Goal: Task Accomplishment & Management: Manage account settings

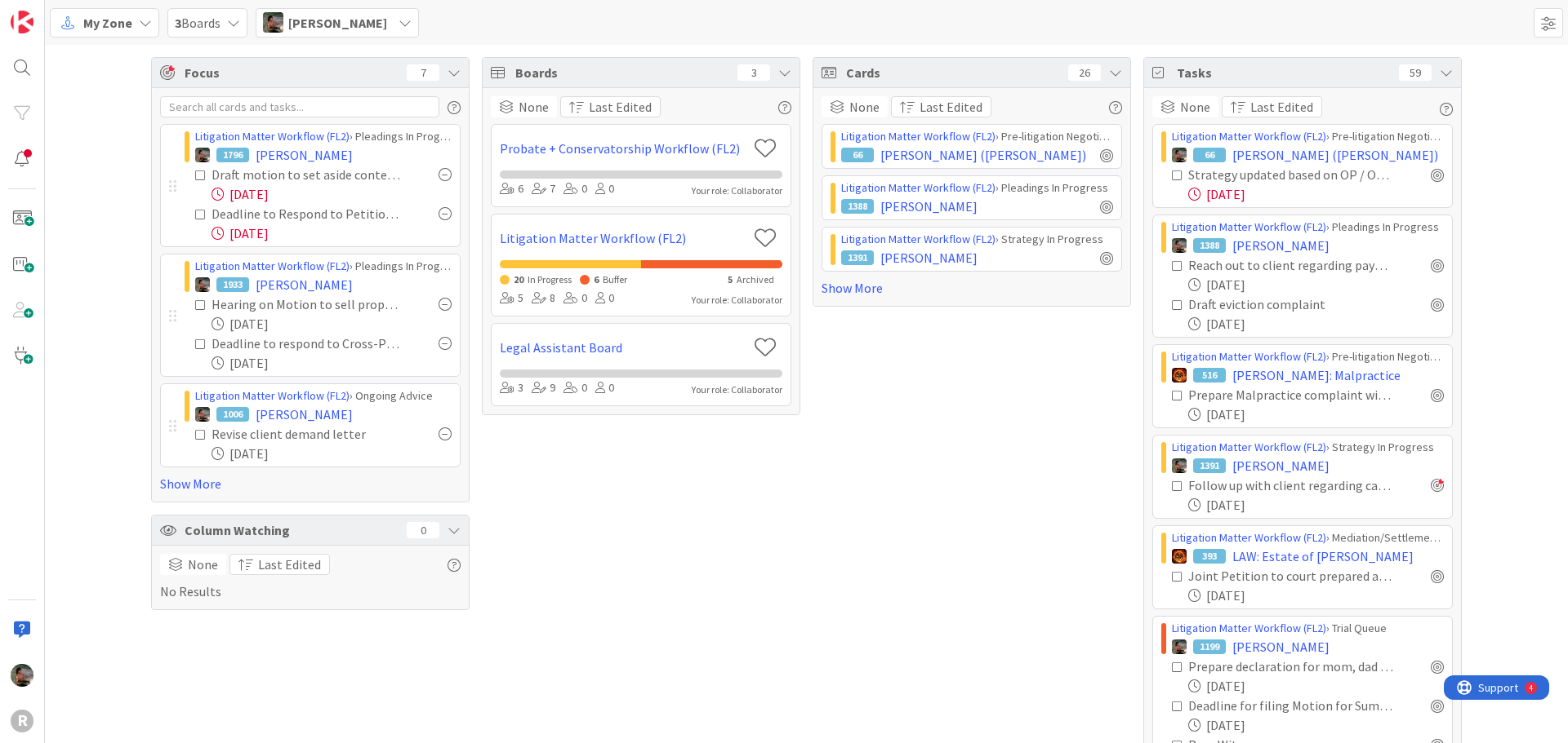
scroll to position [36, 0]
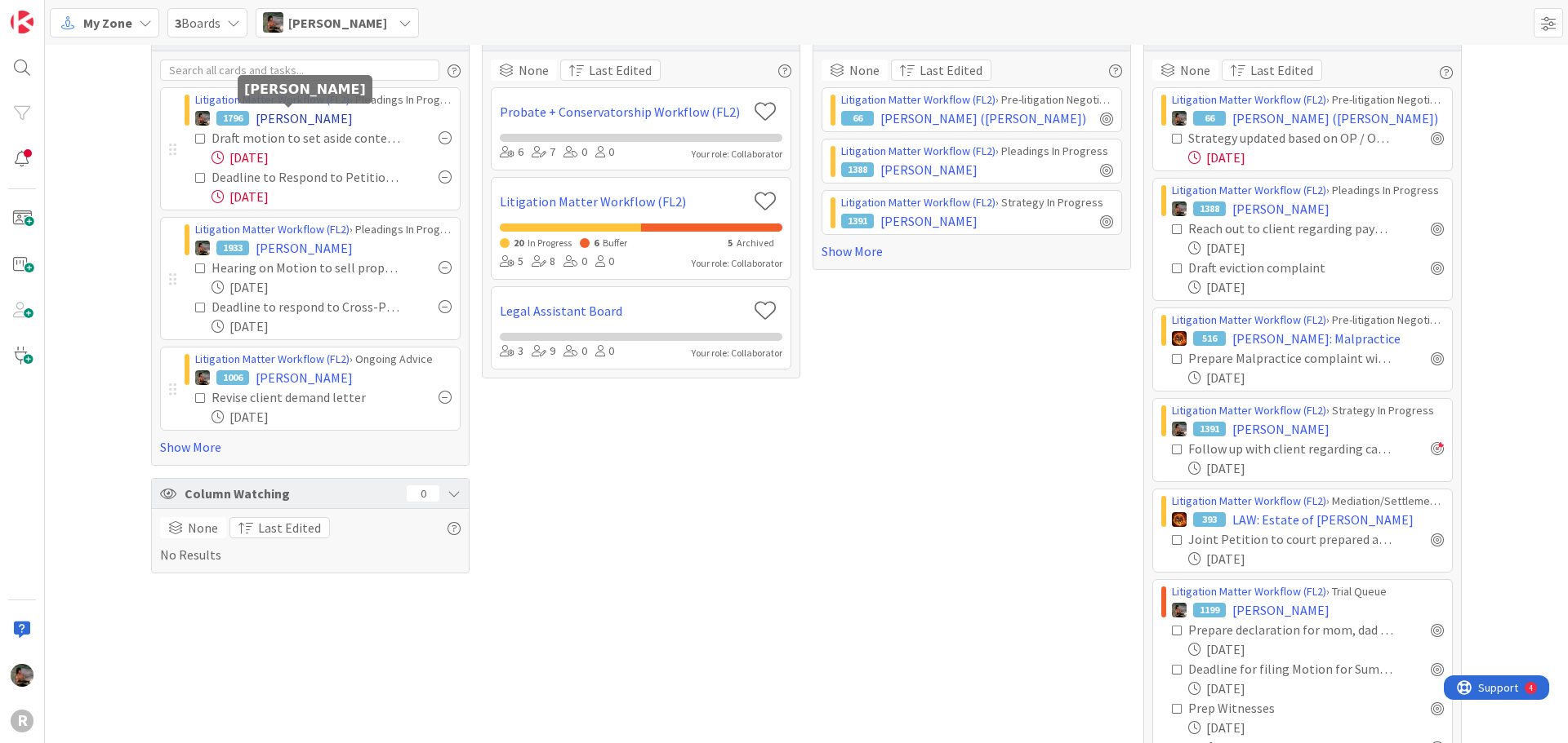
click at [275, 116] on span "[PERSON_NAME]" at bounding box center [304, 118] width 97 height 20
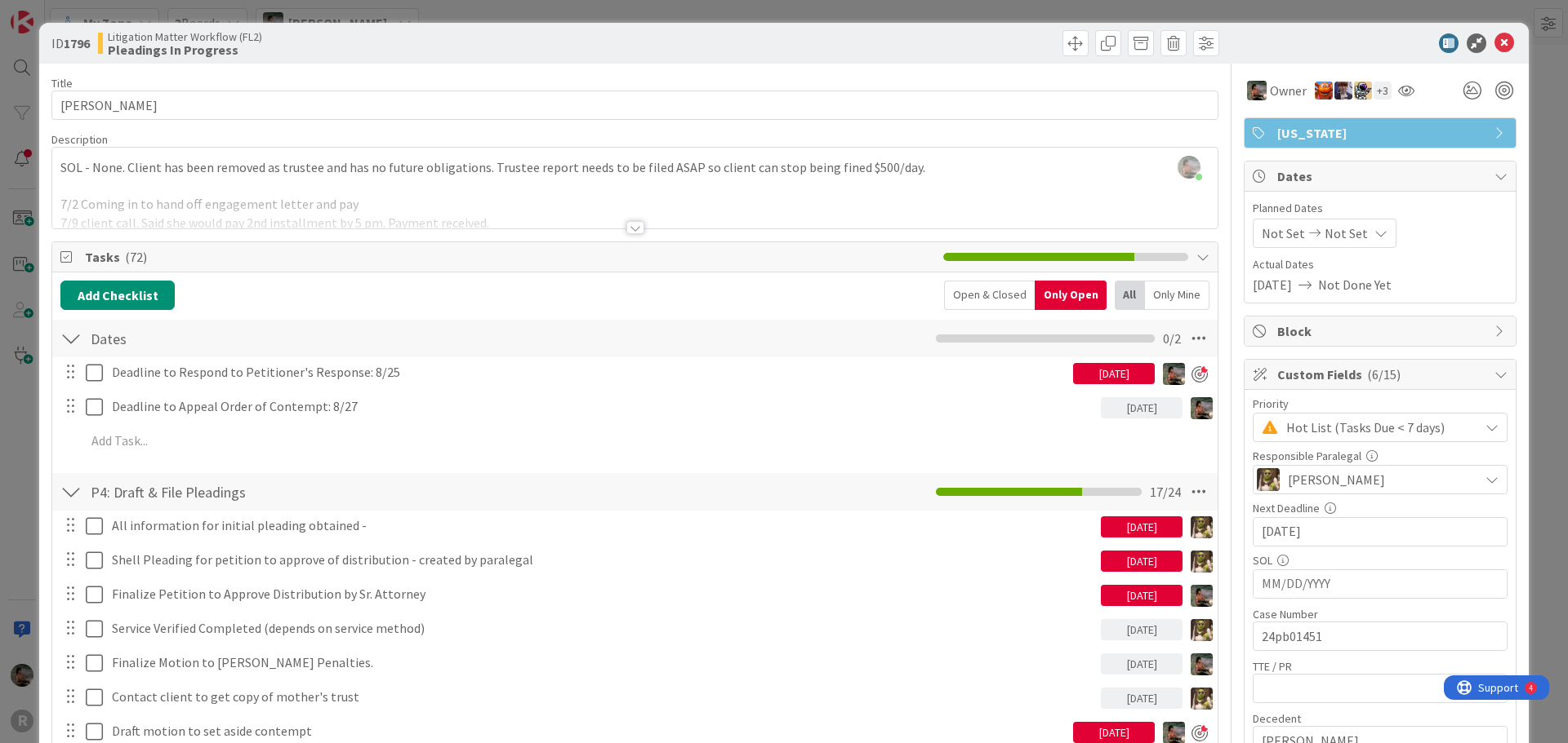
click at [1098, 374] on div "[DATE]" at bounding box center [1113, 373] width 81 height 21
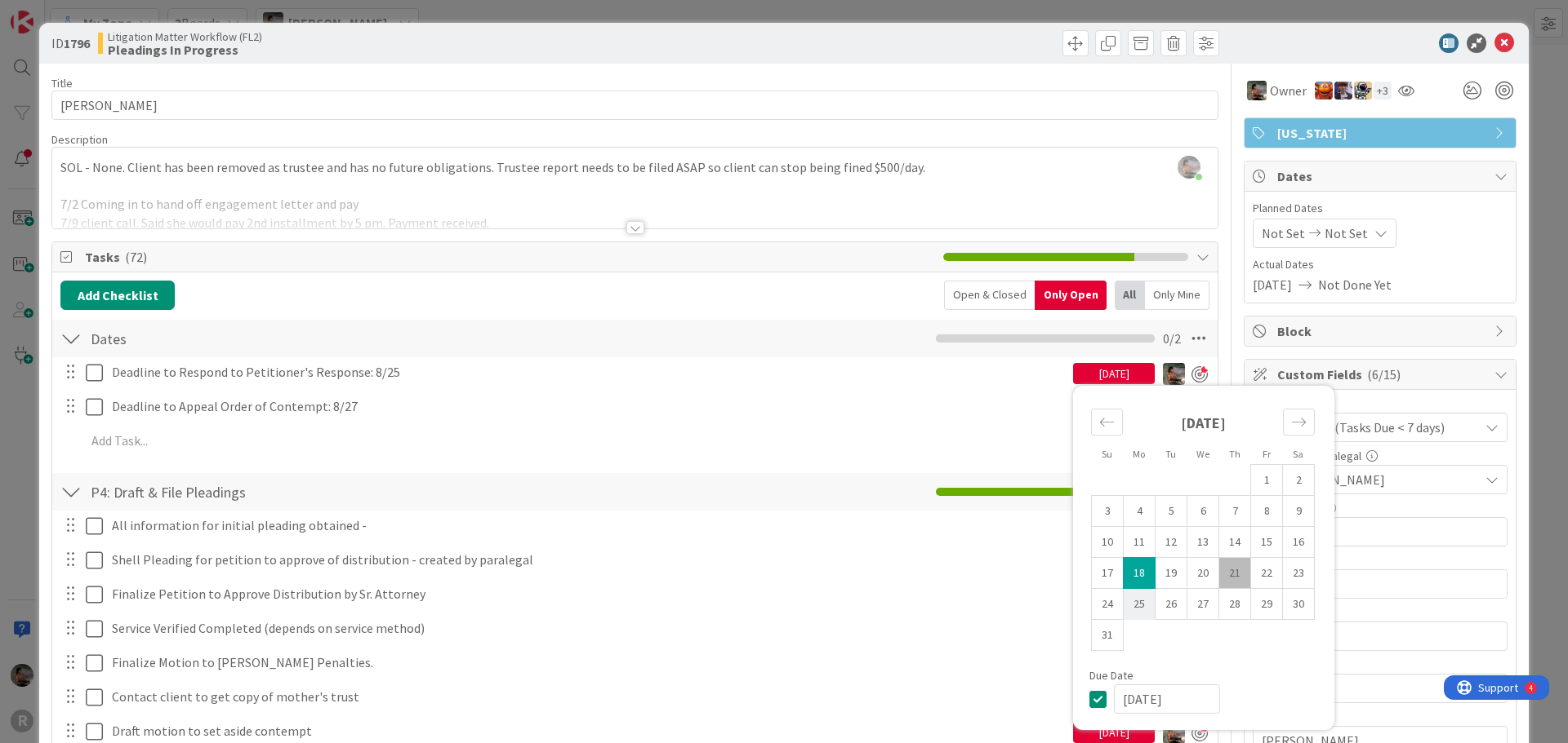
click at [1124, 604] on td "25" at bounding box center [1139, 605] width 32 height 31
type input "[DATE]"
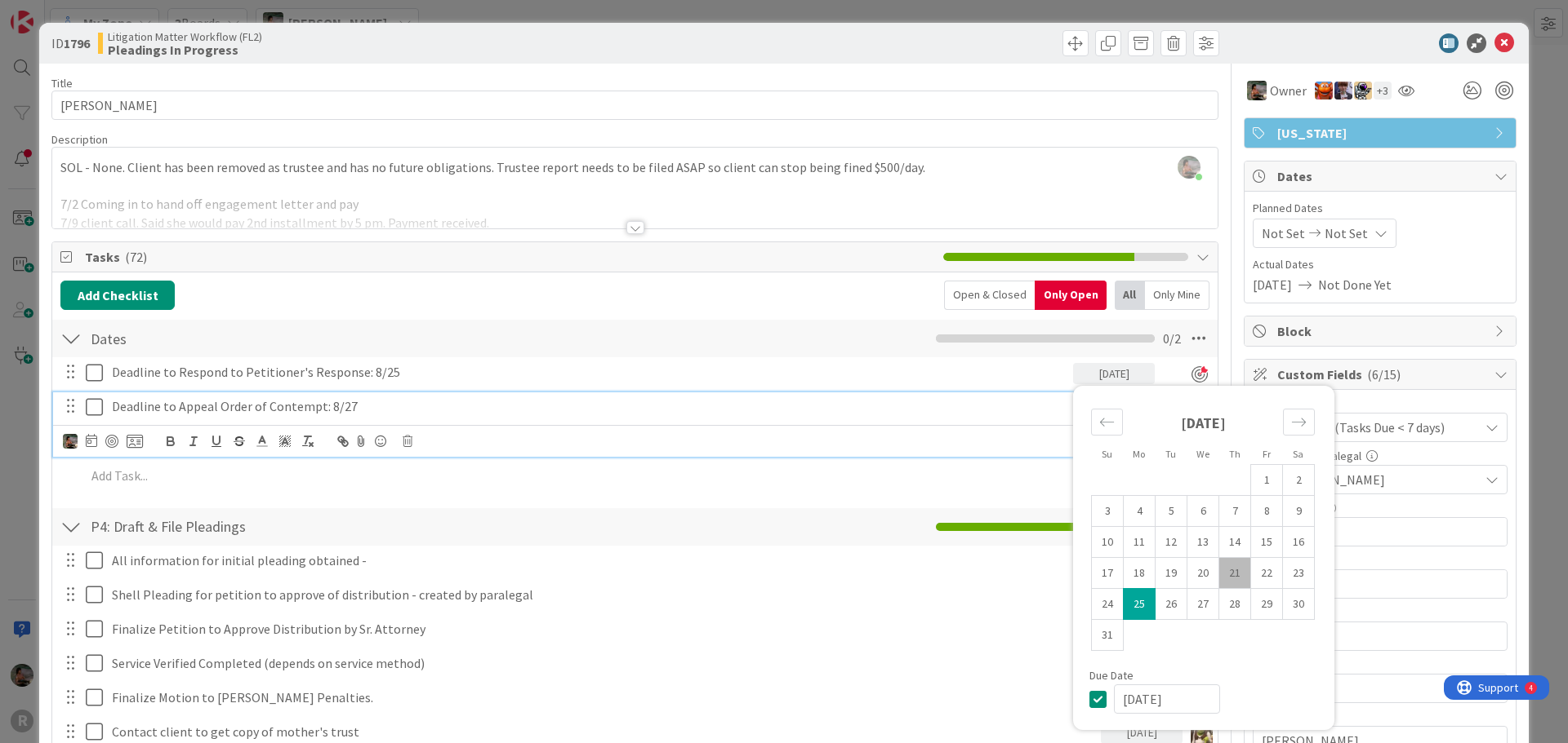
click at [871, 398] on p "Deadline to Appeal Order of Contempt: 8/27" at bounding box center [603, 407] width 982 height 19
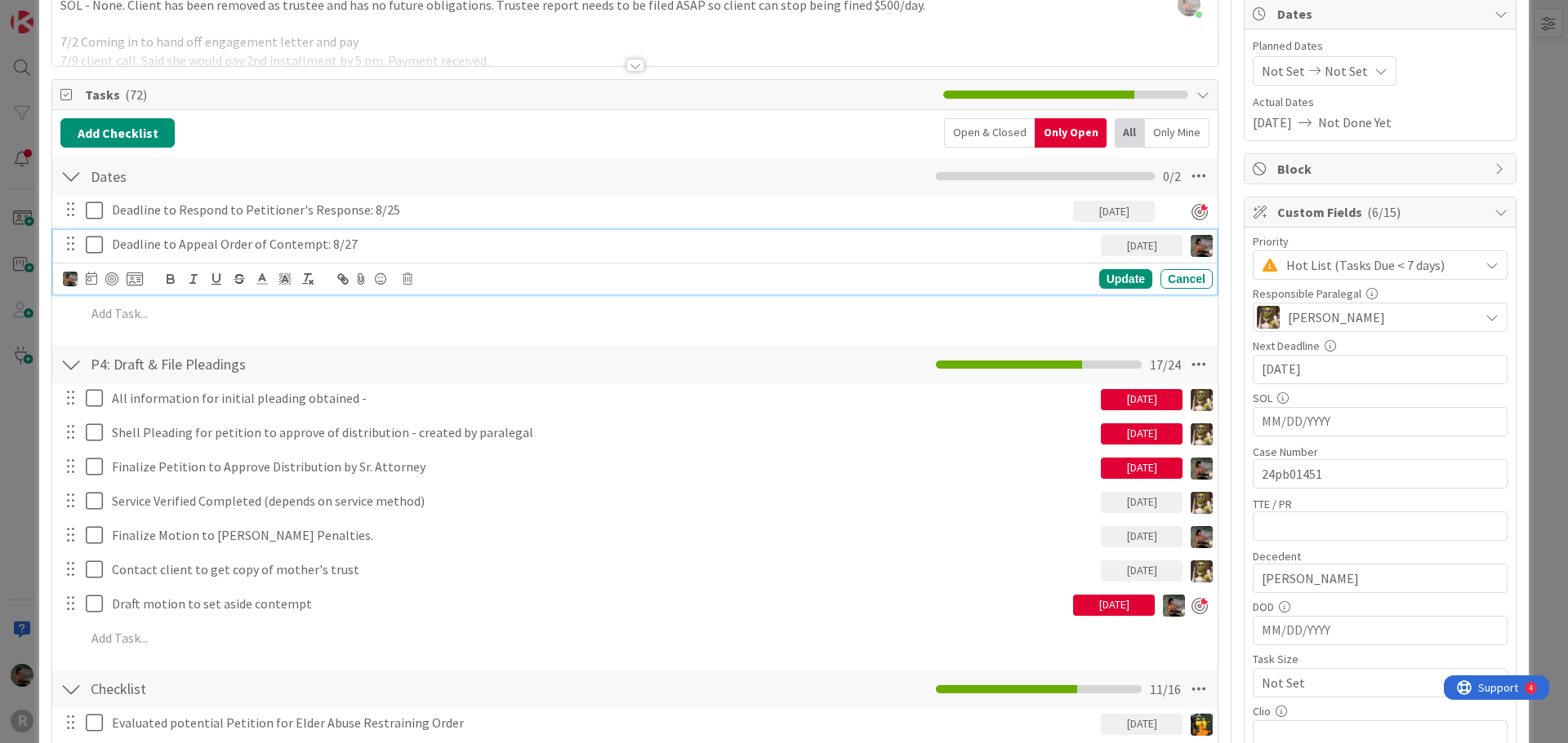
scroll to position [163, 0]
click at [1133, 465] on div "[DATE]" at bounding box center [1141, 468] width 81 height 21
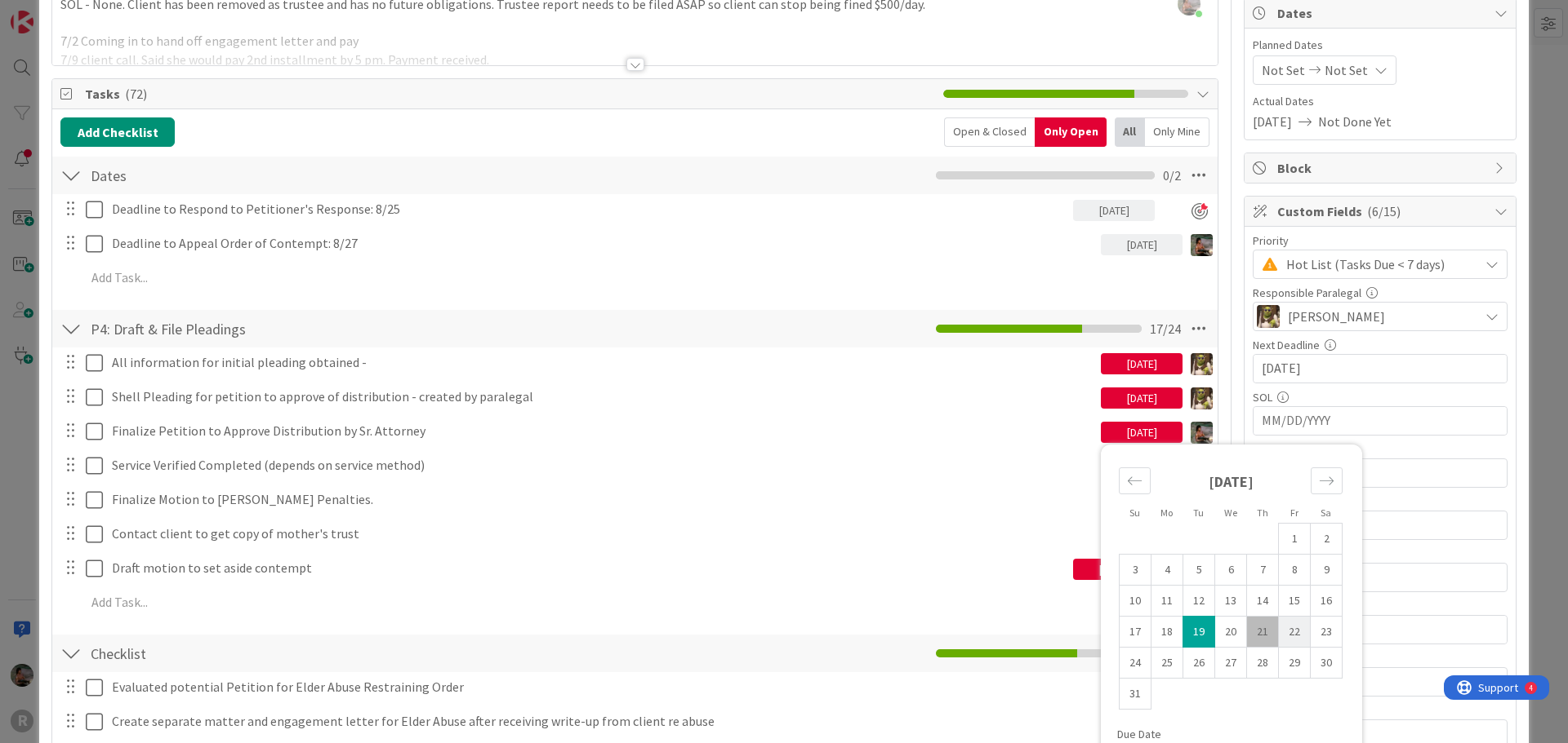
click at [1291, 631] on td "22" at bounding box center [1294, 632] width 32 height 31
click at [1193, 675] on td "26" at bounding box center [1198, 664] width 32 height 31
type input "[DATE]"
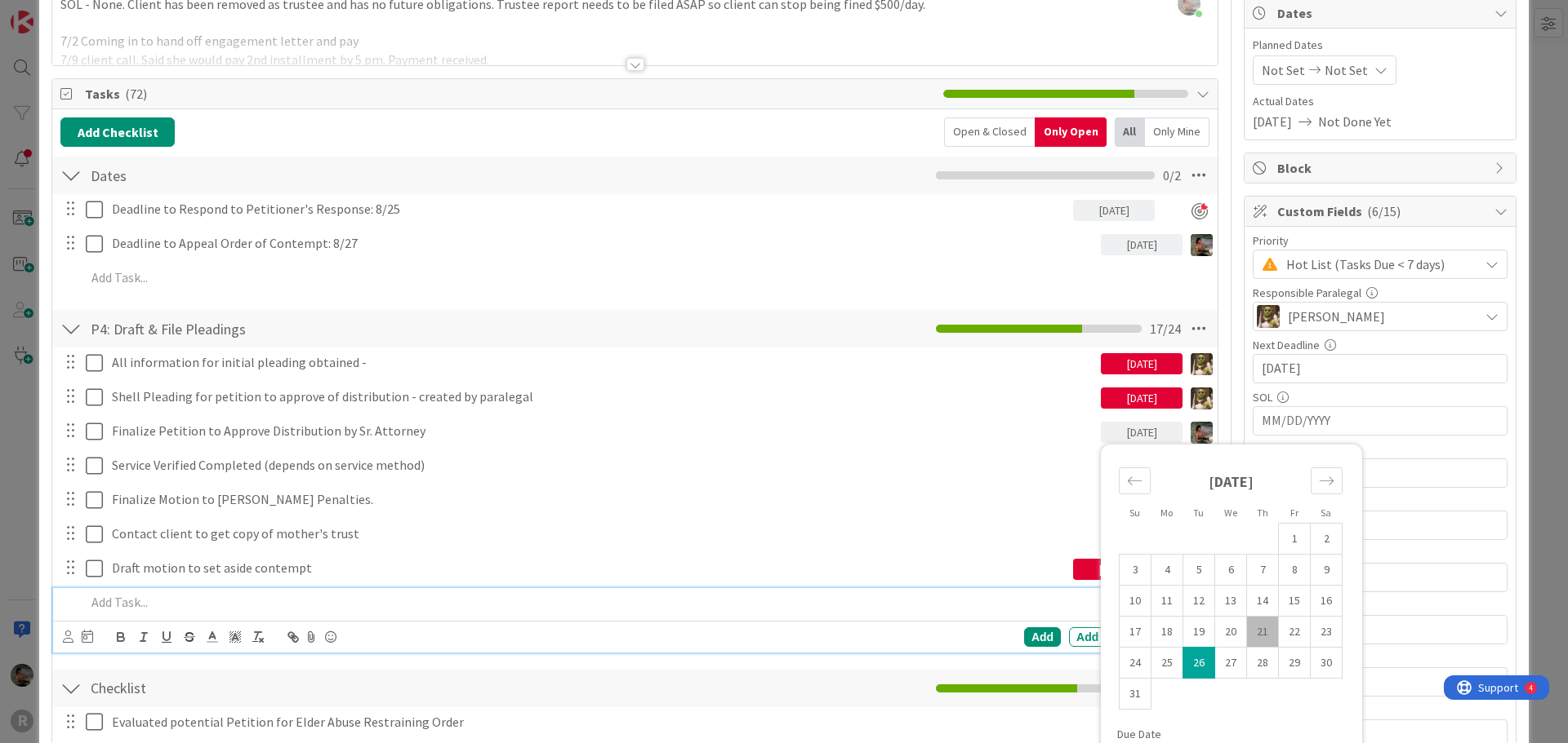
click at [1027, 609] on p at bounding box center [646, 603] width 1120 height 19
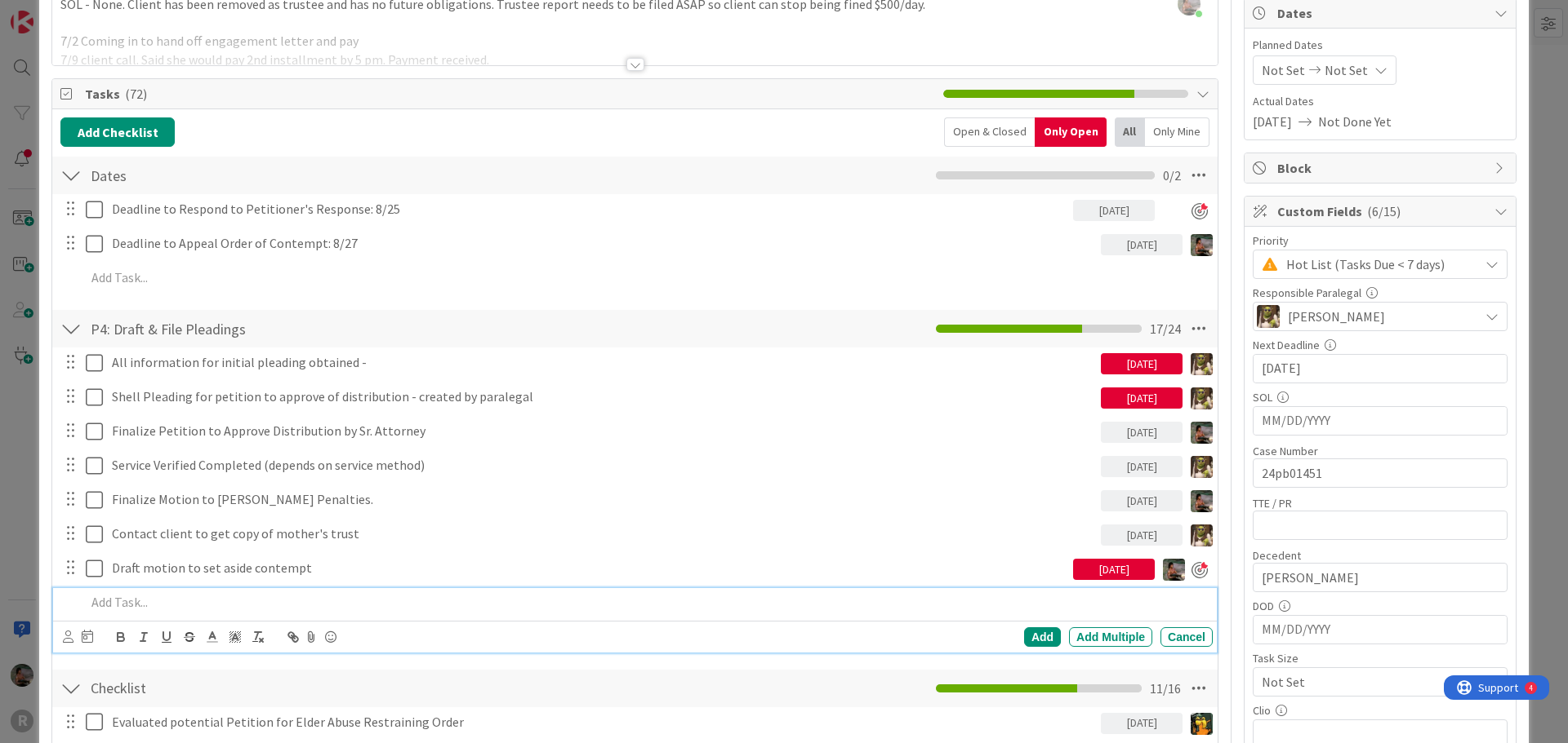
click at [1107, 569] on div "[DATE]" at bounding box center [1113, 569] width 81 height 21
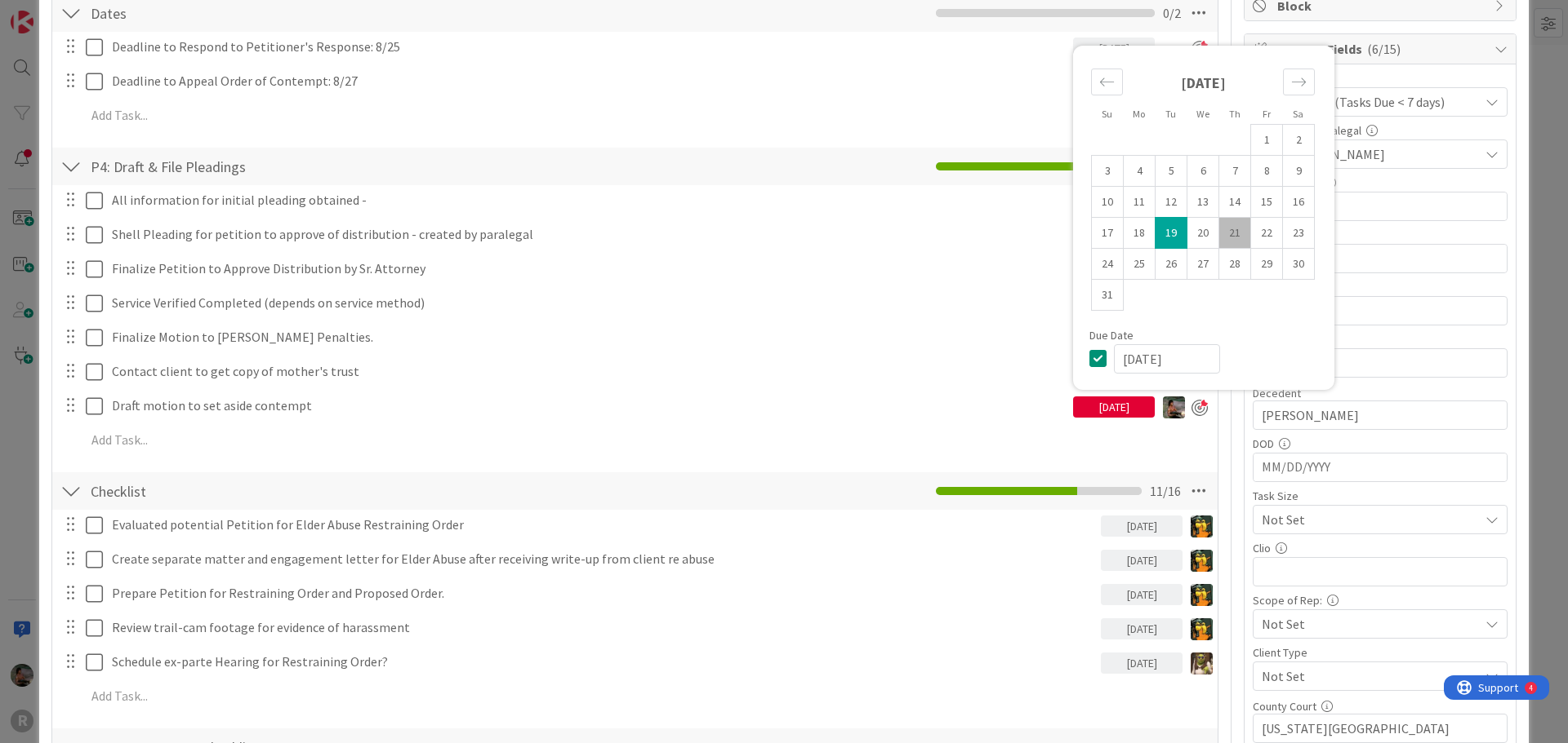
scroll to position [327, 0]
click at [1113, 410] on div "[DATE]" at bounding box center [1113, 406] width 81 height 21
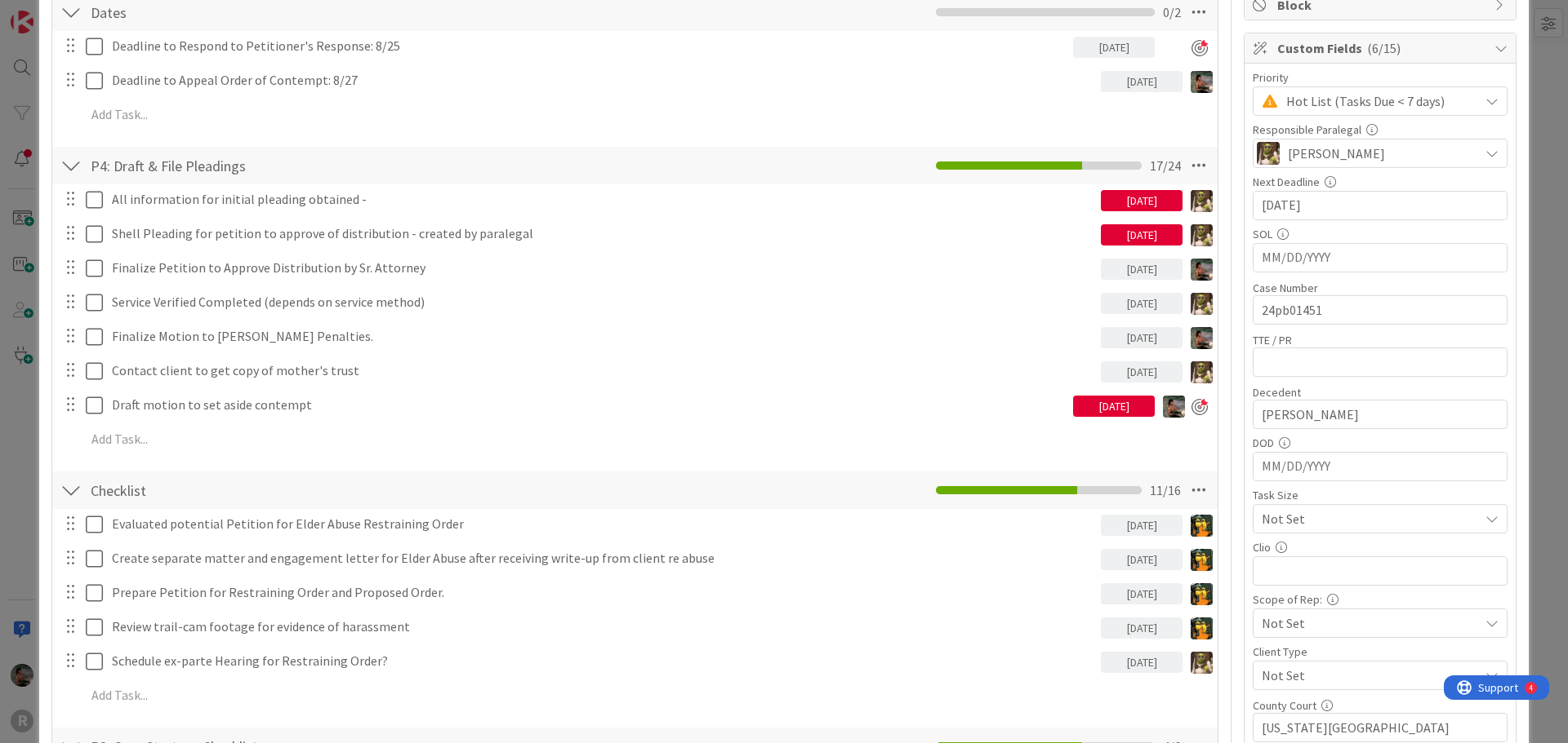
click at [1113, 410] on div "[DATE]" at bounding box center [1113, 406] width 81 height 21
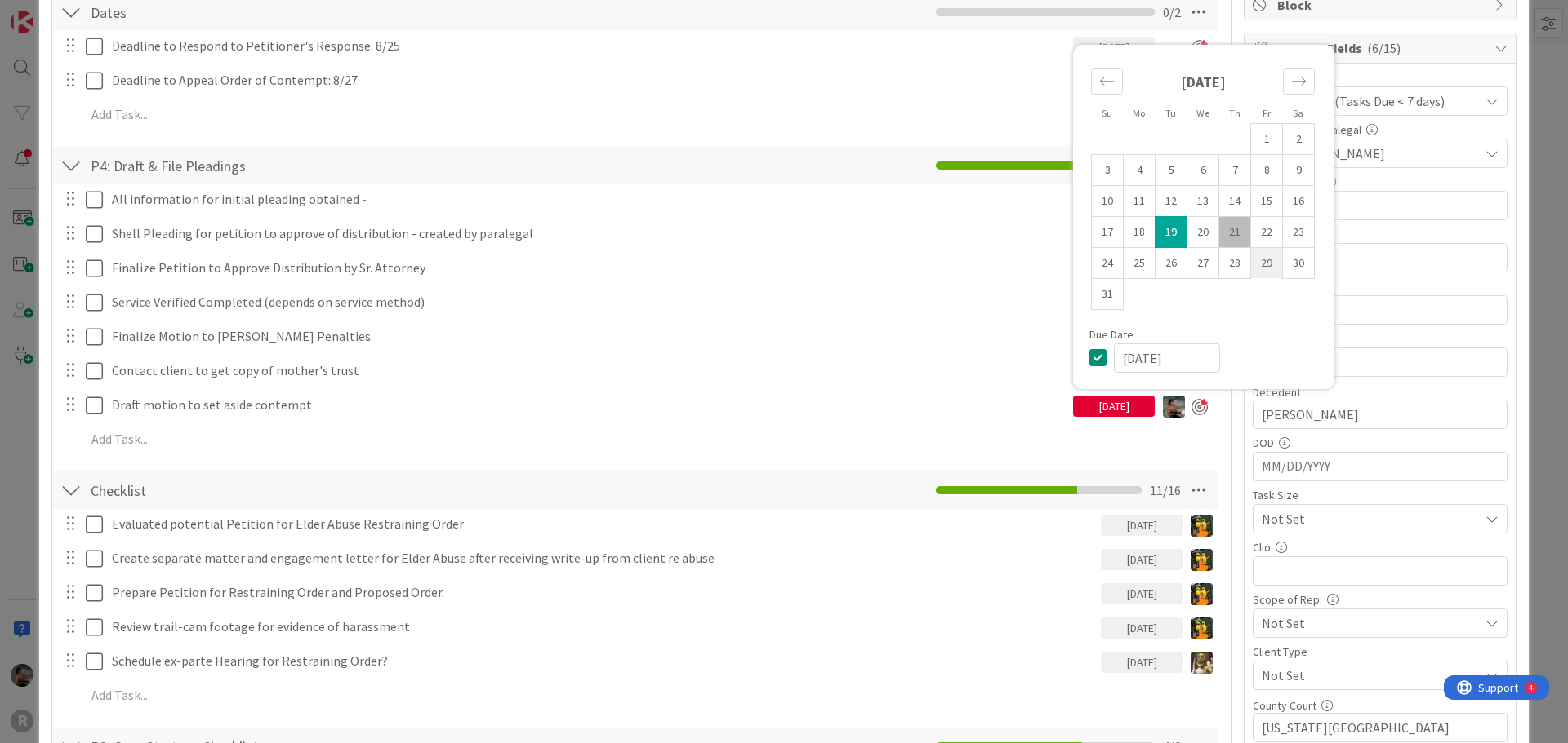
click at [1251, 263] on td "29" at bounding box center [1266, 263] width 32 height 31
type input "[DATE]"
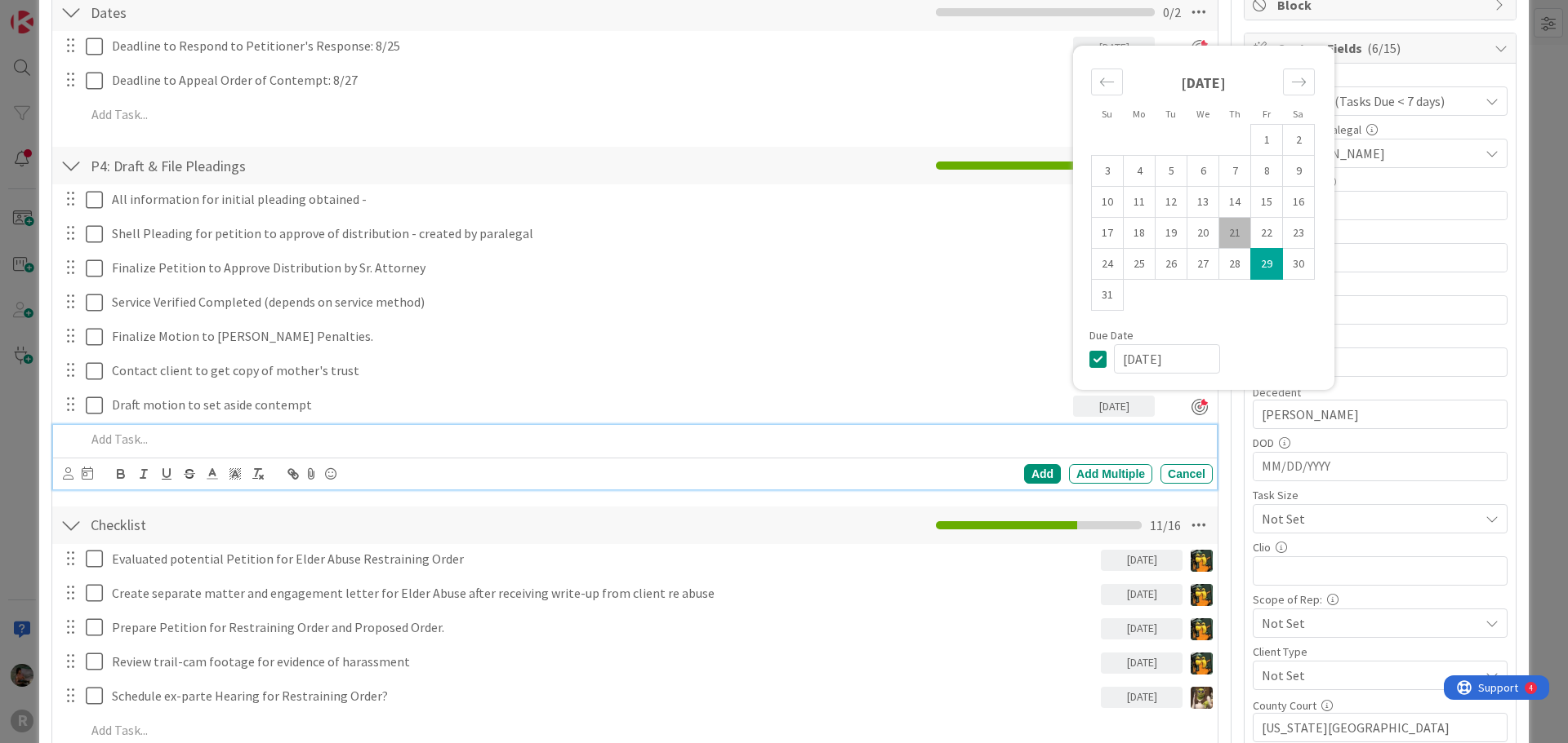
click at [533, 440] on p at bounding box center [646, 439] width 1120 height 19
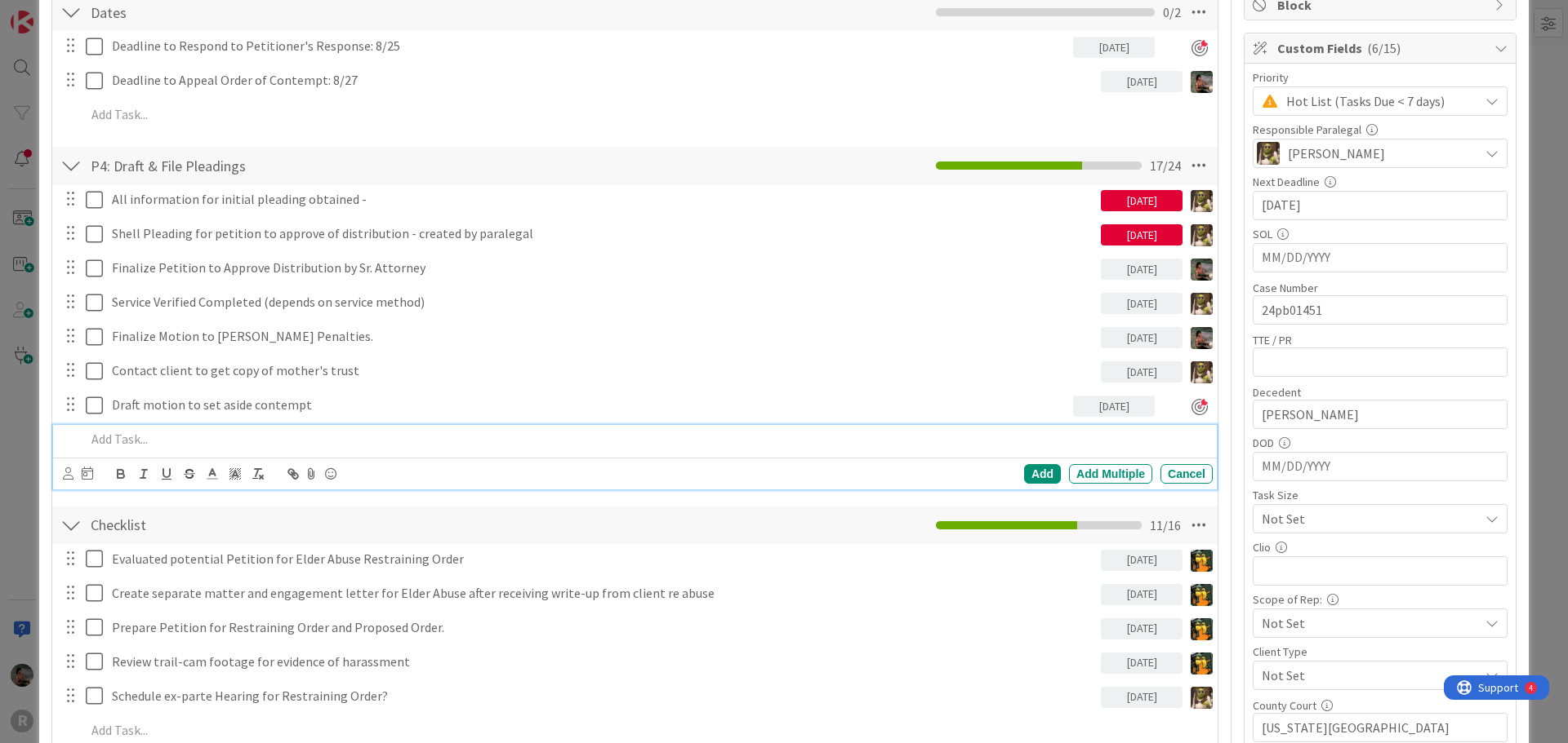
scroll to position [0, 0]
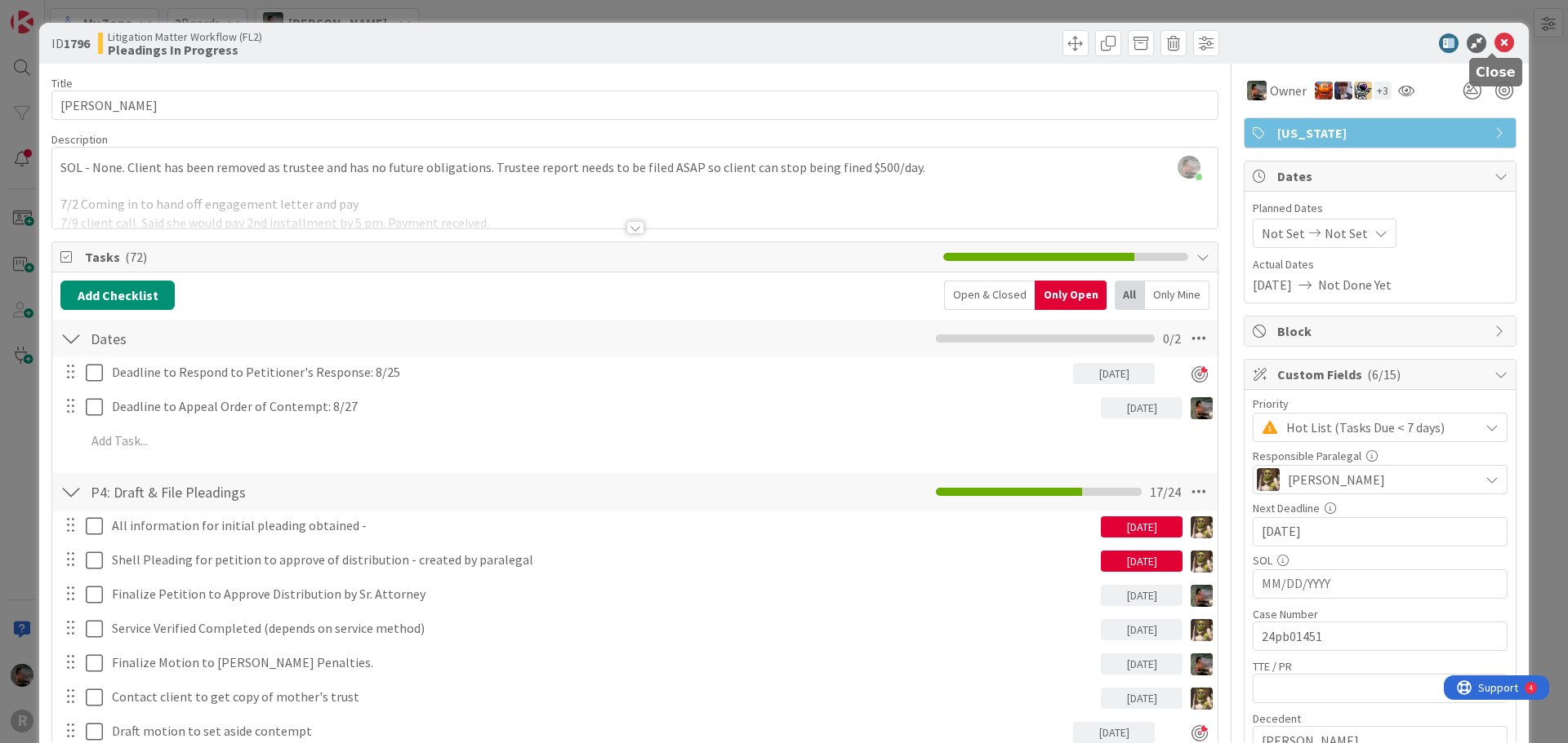
click at [1494, 41] on icon at bounding box center [1504, 43] width 20 height 20
